Goal: Contribute content

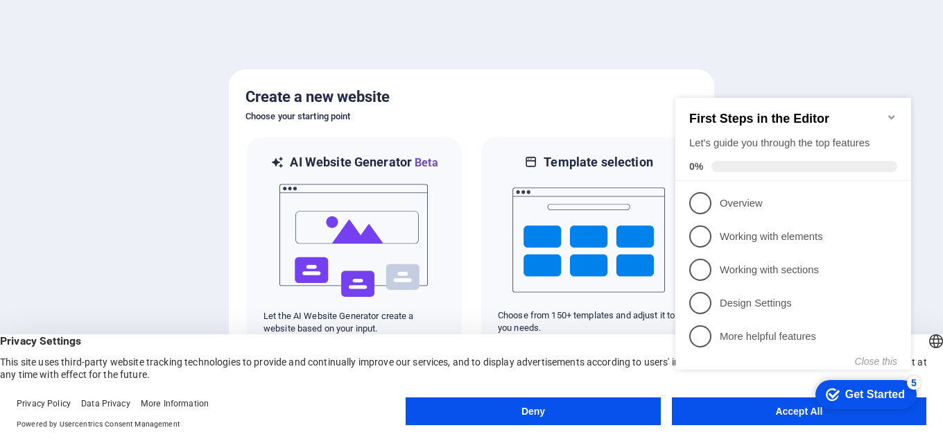
click div "checkmark Get Started 5 First Steps in the Editor Let's guide you through the t…"
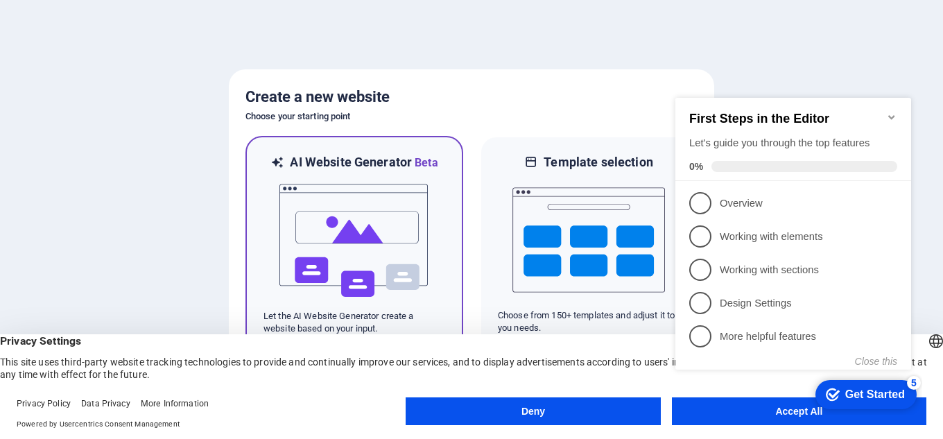
click at [381, 223] on img at bounding box center [354, 240] width 153 height 139
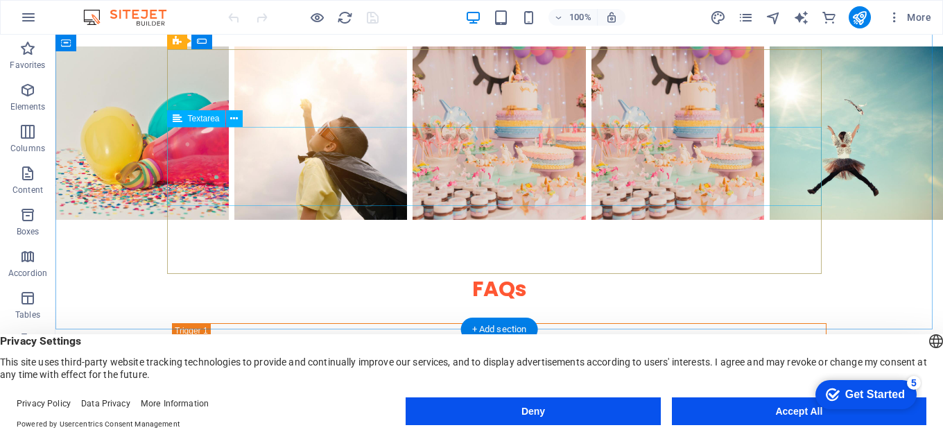
scroll to position [2558, 0]
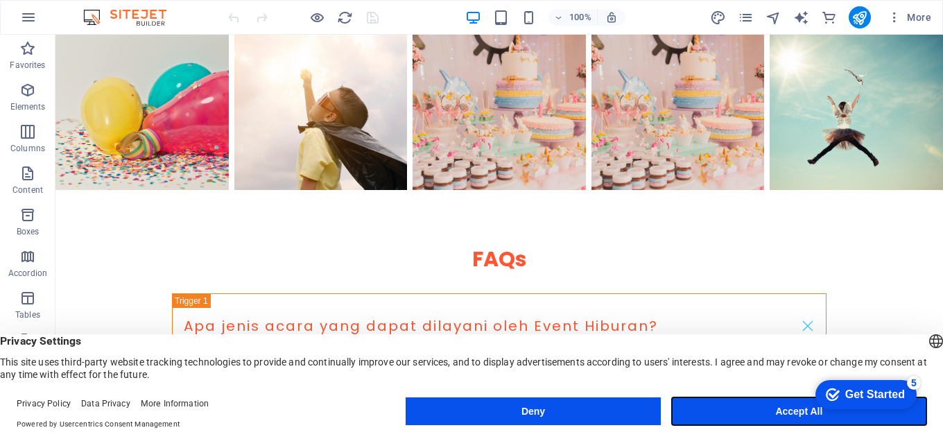
click at [798, 407] on button "Accept All" at bounding box center [799, 411] width 254 height 28
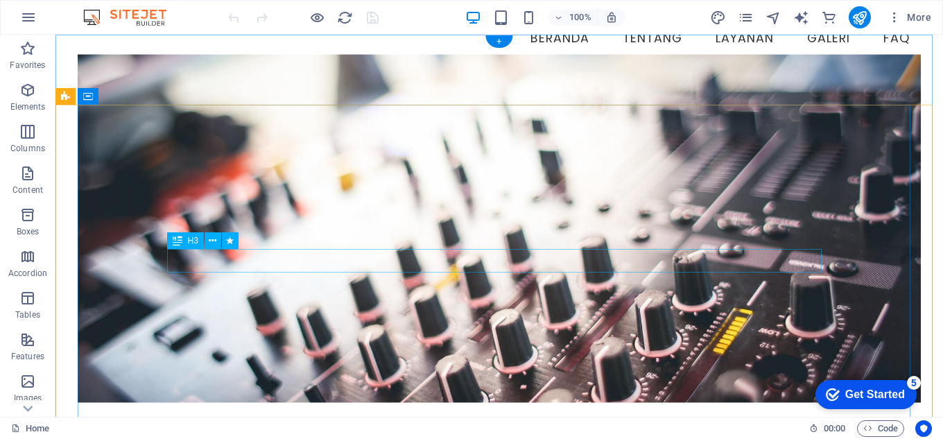
scroll to position [0, 0]
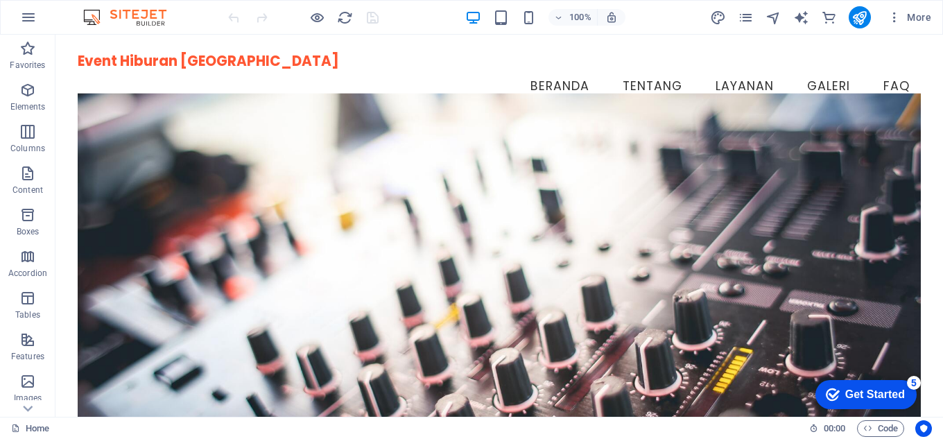
drag, startPoint x: 866, startPoint y: 386, endPoint x: 1001, endPoint y: 668, distance: 312.8
click at [867, 388] on div "Get Started" at bounding box center [875, 394] width 60 height 12
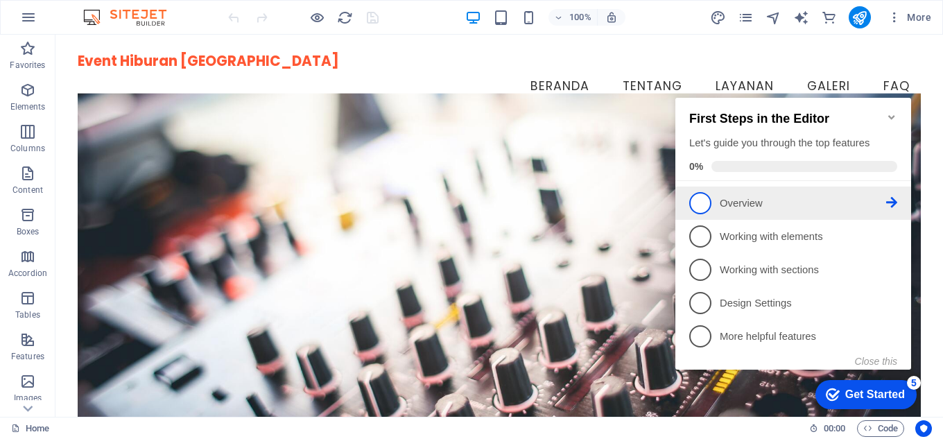
click at [696, 194] on span "1" at bounding box center [700, 203] width 22 height 22
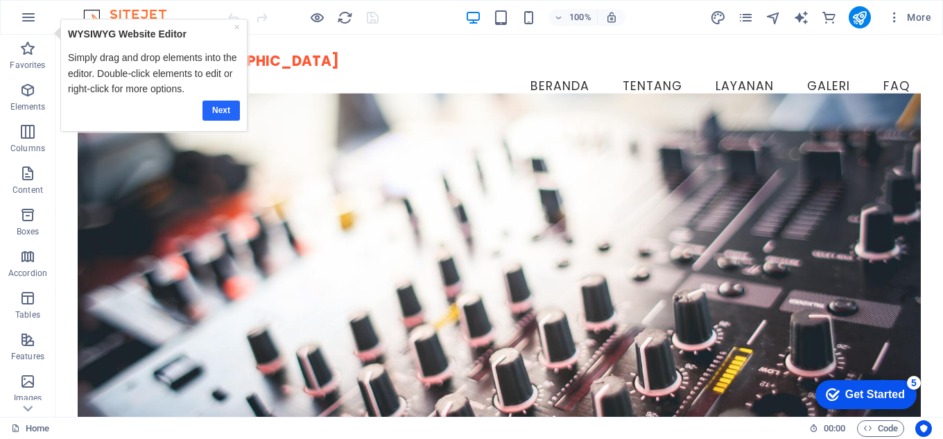
click at [223, 106] on link "Next" at bounding box center [220, 111] width 37 height 20
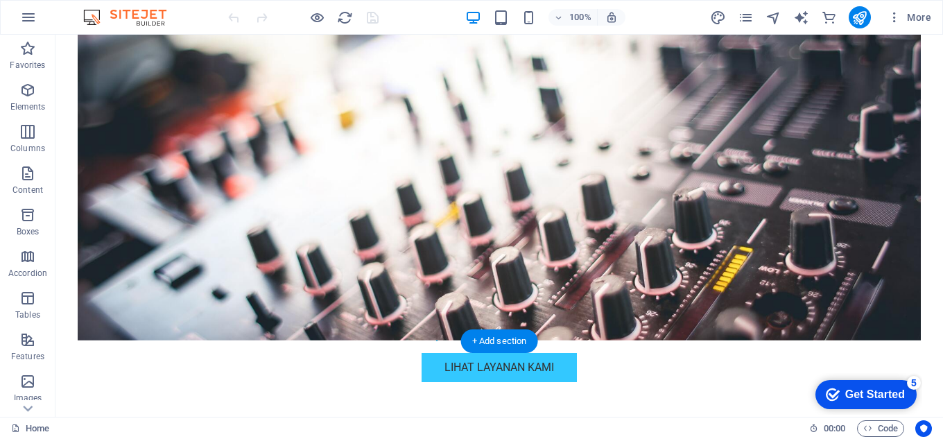
scroll to position [347, 0]
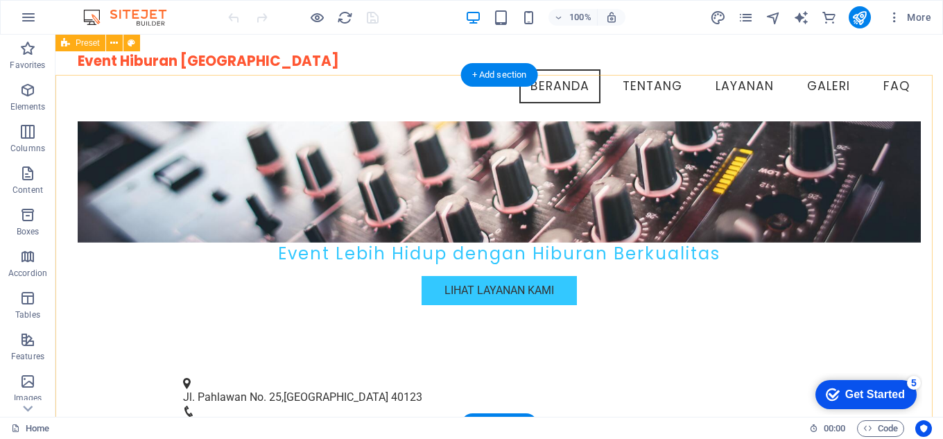
scroll to position [277, 0]
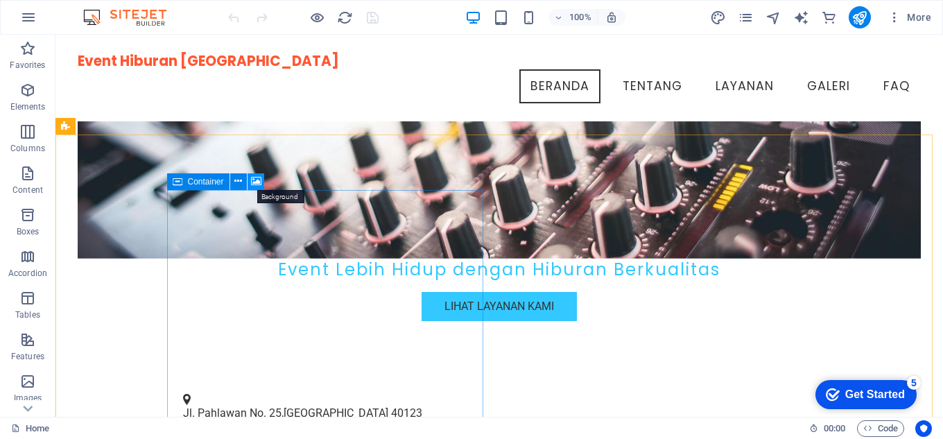
click at [259, 178] on icon at bounding box center [256, 181] width 10 height 15
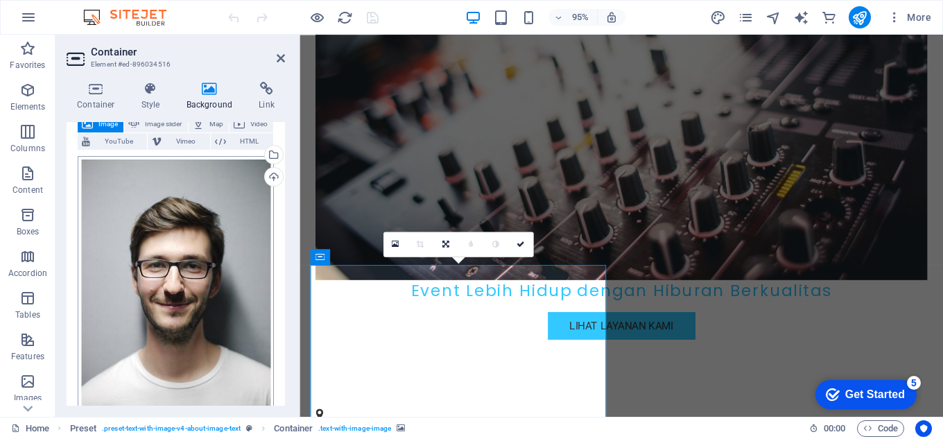
scroll to position [69, 0]
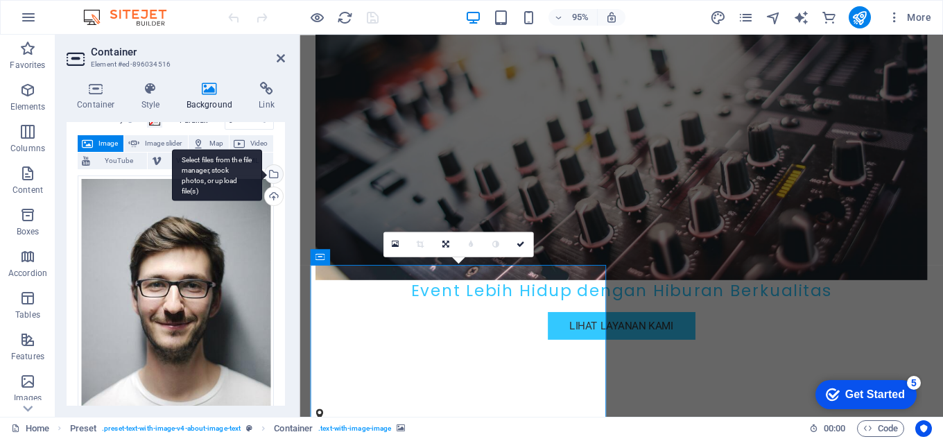
click at [271, 173] on div "Select files from the file manager, stock photos, or upload file(s)" at bounding box center [272, 175] width 21 height 21
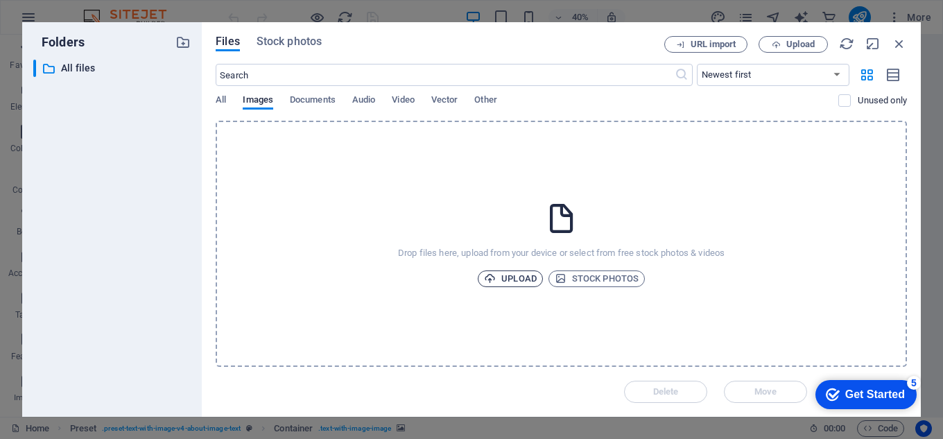
click at [512, 275] on span "Upload" at bounding box center [510, 278] width 53 height 17
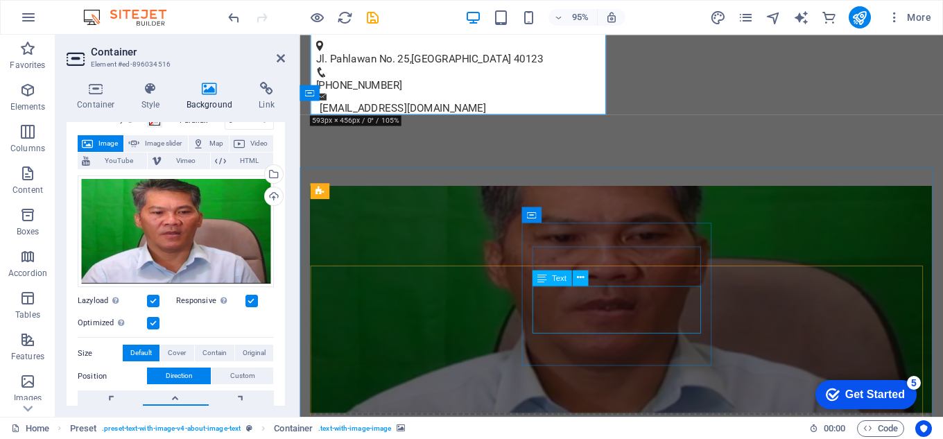
scroll to position [623, 0]
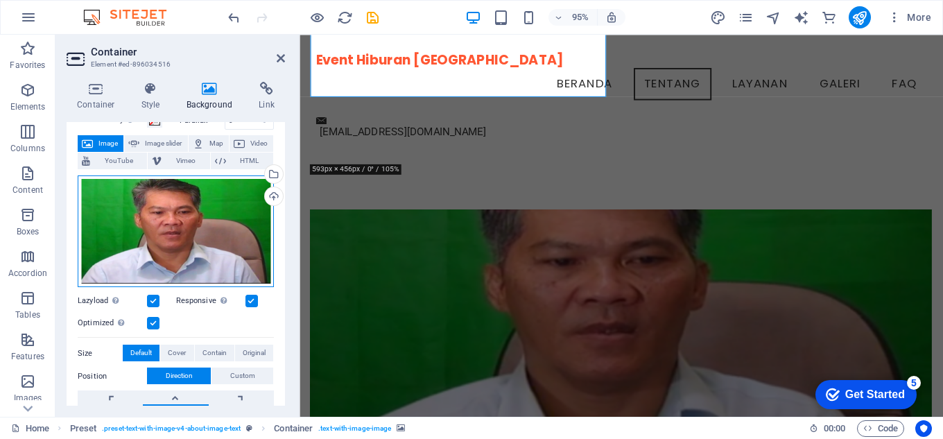
click at [225, 221] on div "Drag files here, click to choose files or select files from Files or our free s…" at bounding box center [176, 231] width 196 height 112
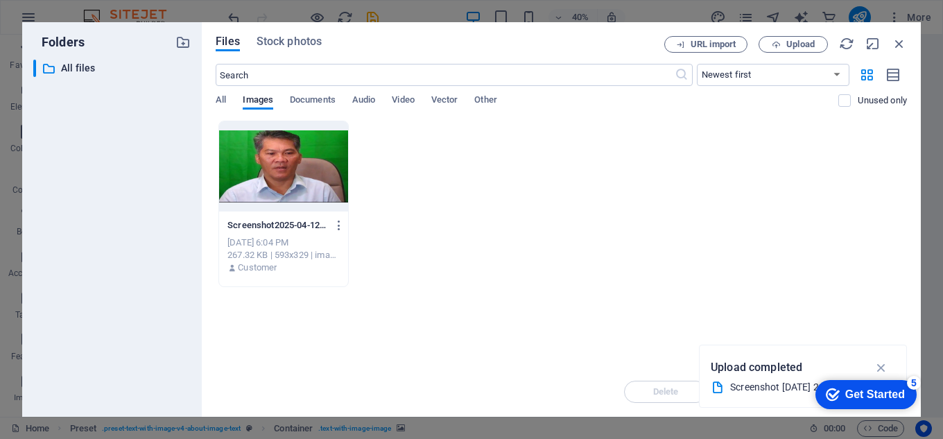
click at [875, 358] on button "button" at bounding box center [881, 367] width 27 height 22
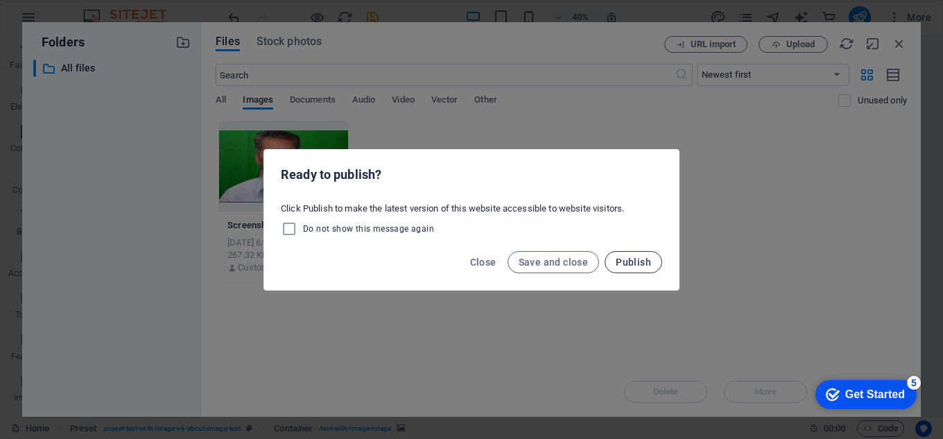
click at [626, 259] on span "Publish" at bounding box center [633, 261] width 35 height 11
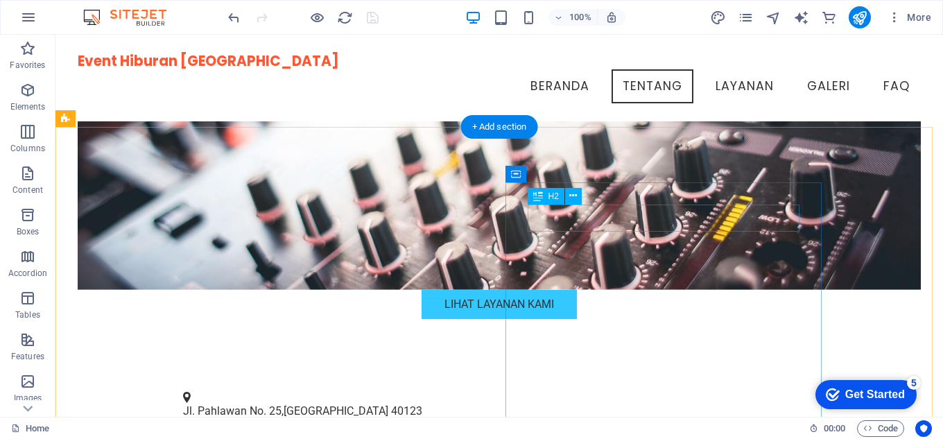
scroll to position [277, 0]
